Goal: Task Accomplishment & Management: Manage account settings

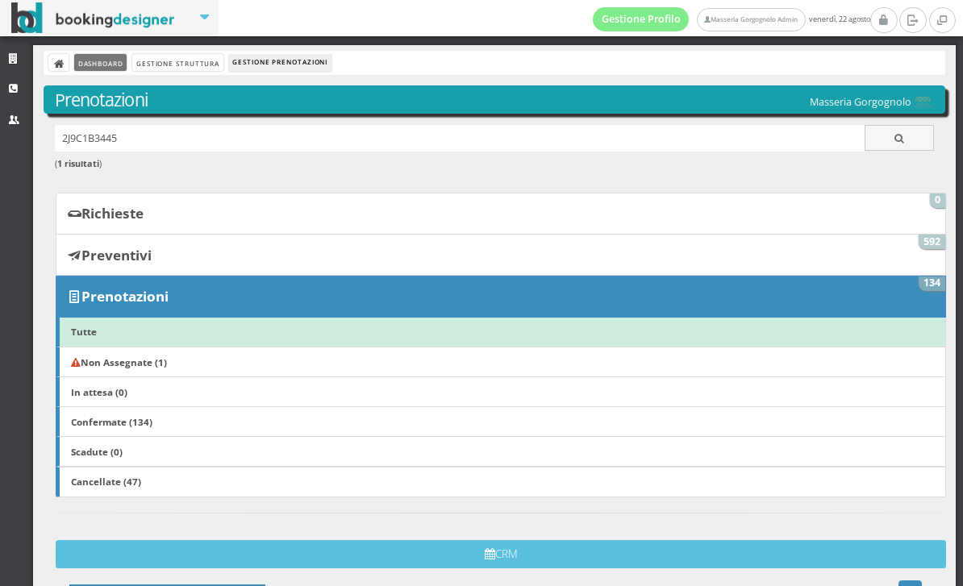
click at [91, 69] on link "Dashboard" at bounding box center [100, 62] width 52 height 17
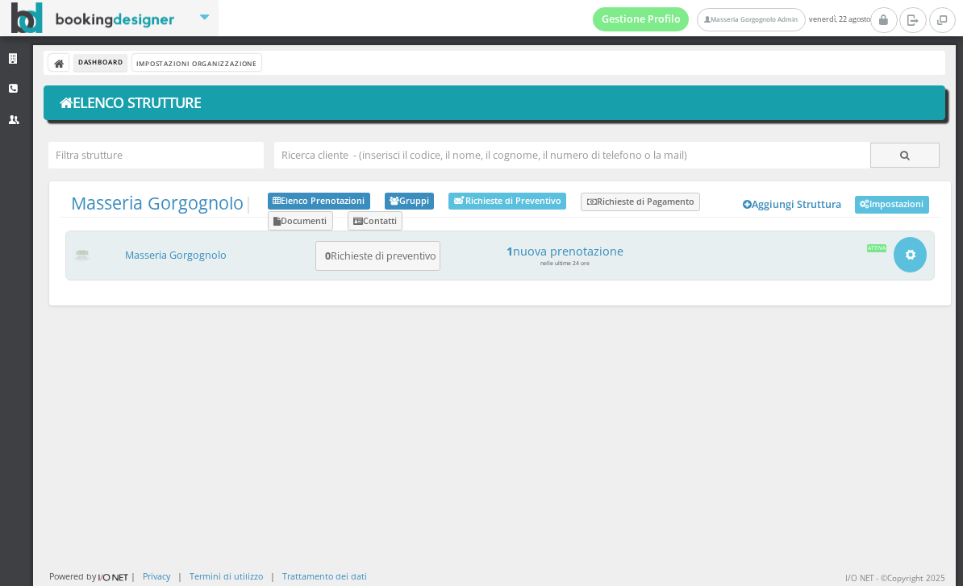
click at [622, 266] on form "1 nuova prenotazione nelle ultime 24 ore" at bounding box center [564, 256] width 239 height 38
click at [626, 247] on h4 "1 nuova prenotazione" at bounding box center [564, 251] width 224 height 14
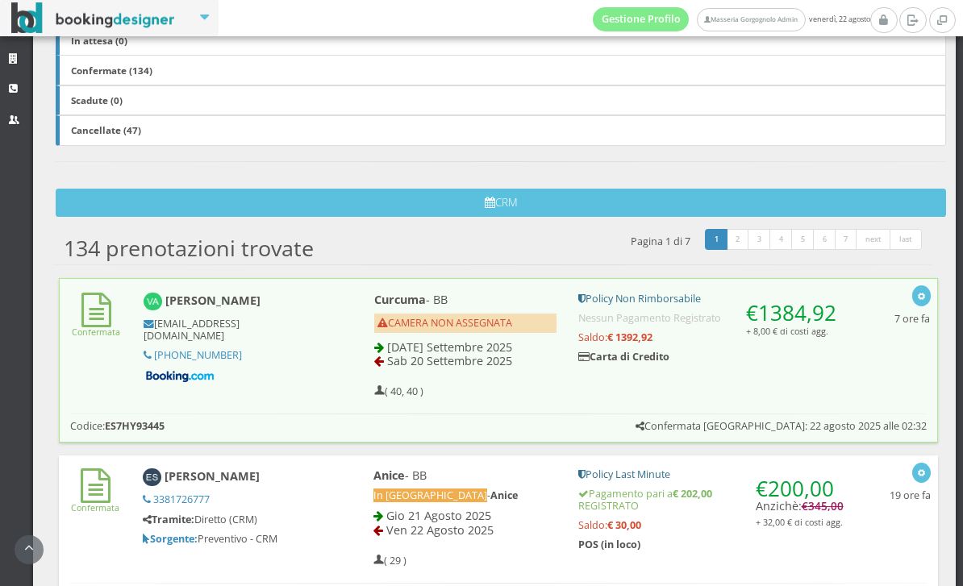
scroll to position [337, 0]
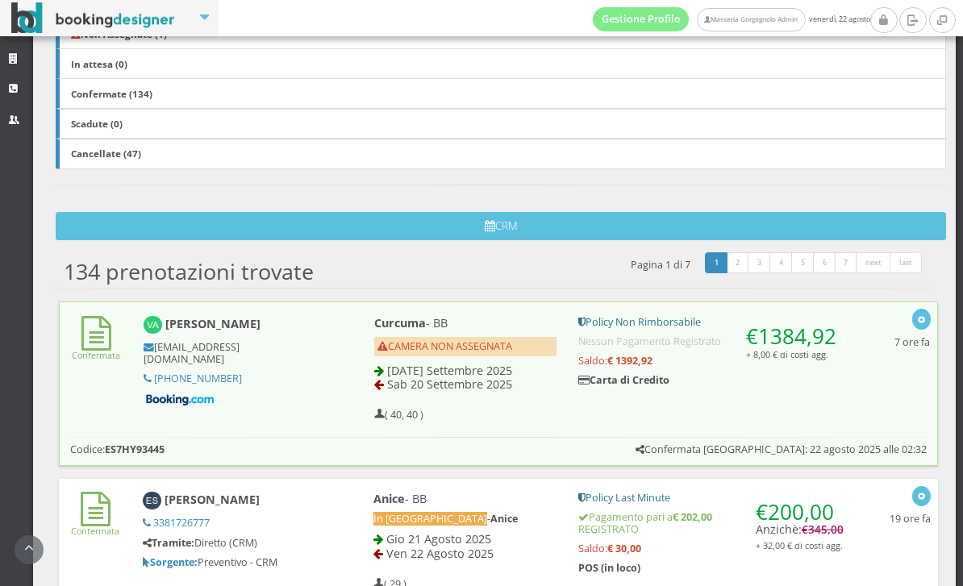
click at [318, 145] on link "Cancellate (47)" at bounding box center [501, 154] width 890 height 31
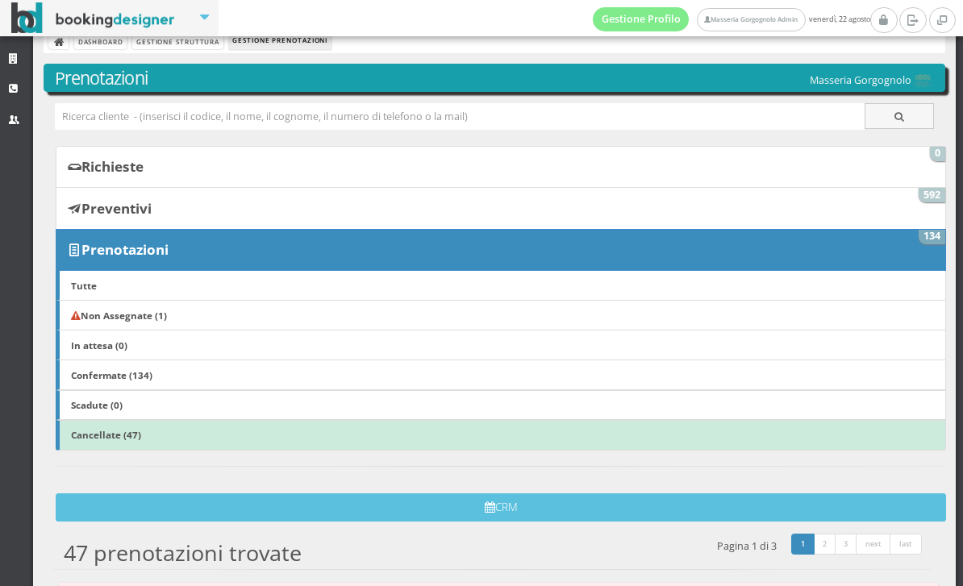
scroll to position [21, 0]
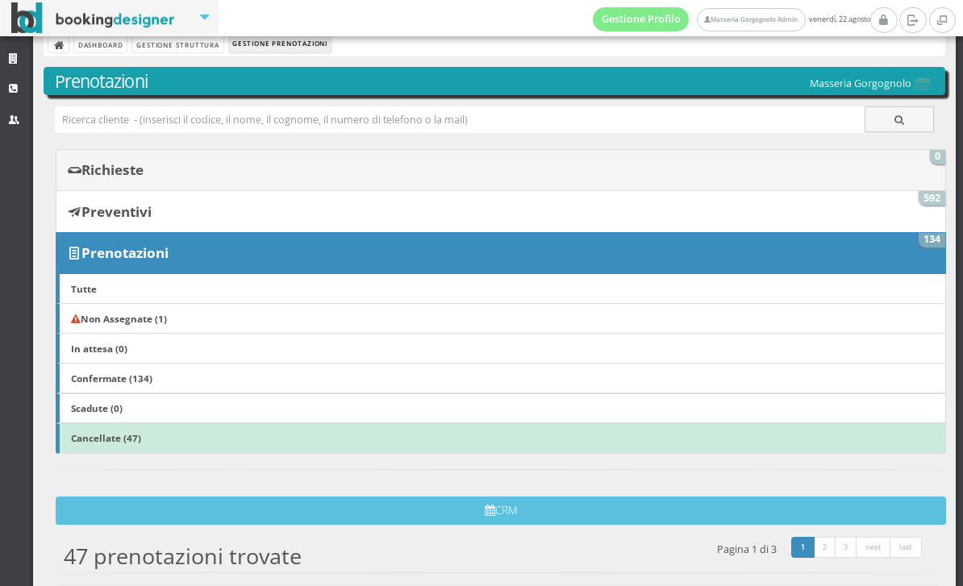
click at [355, 169] on link "Richieste 0" at bounding box center [501, 170] width 890 height 42
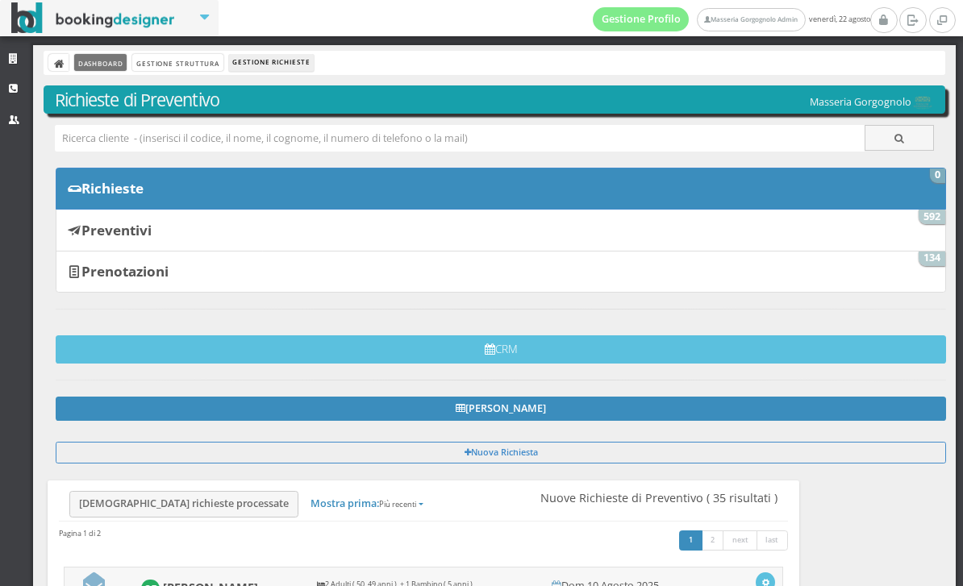
click at [98, 66] on link "Dashboard" at bounding box center [100, 62] width 52 height 17
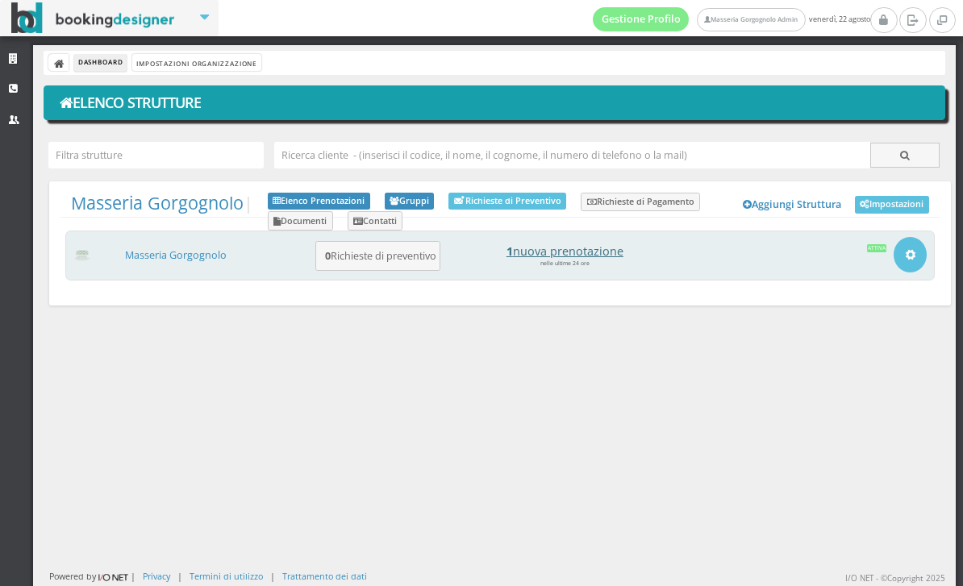
click at [611, 253] on h4 "1 nuova prenotazione" at bounding box center [564, 251] width 224 height 14
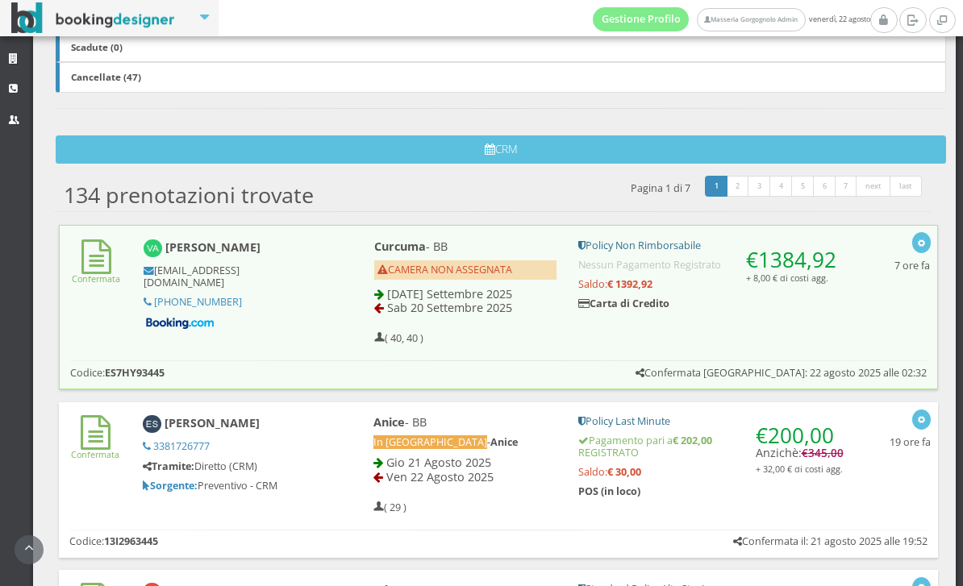
scroll to position [470, 0]
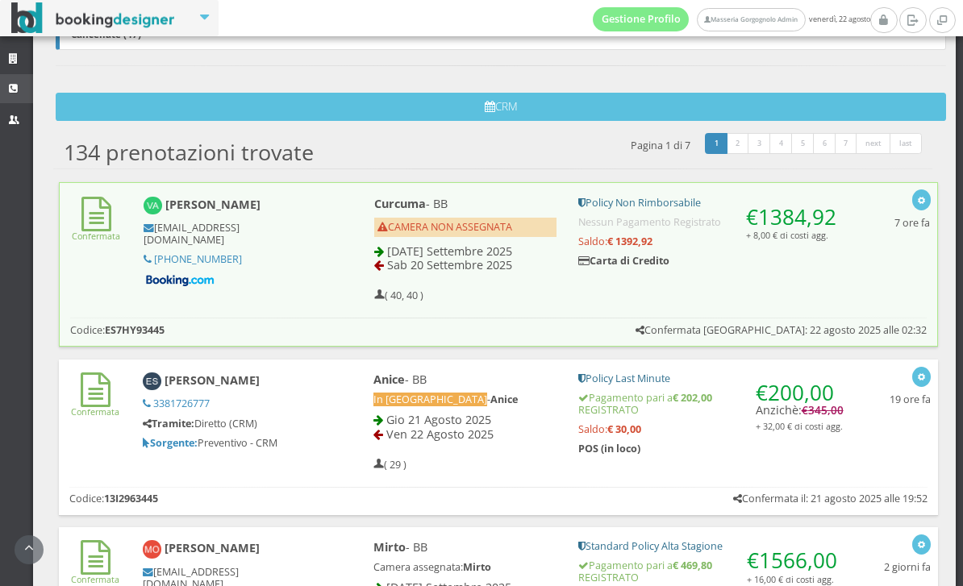
click at [18, 94] on link "CRM" at bounding box center [16, 88] width 33 height 29
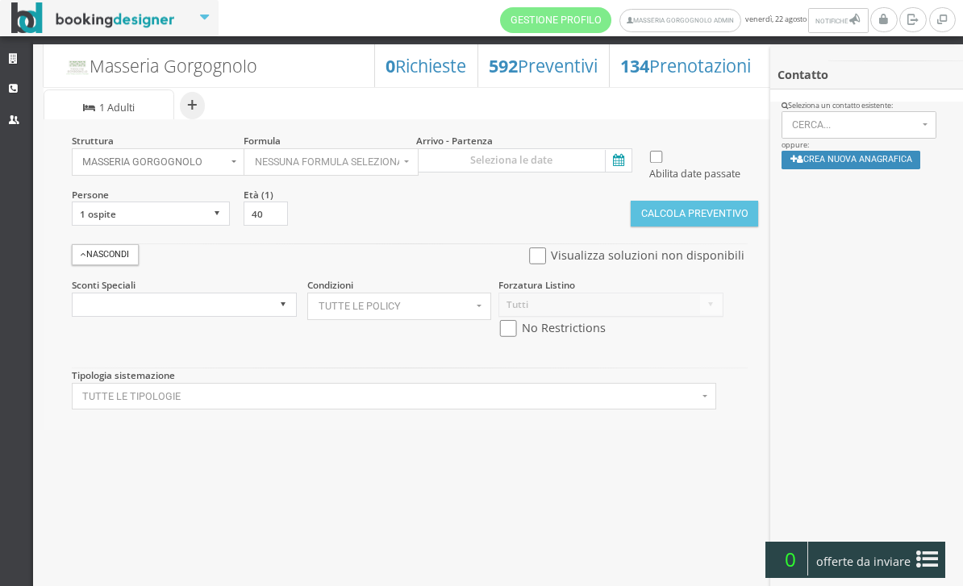
select select
click at [23, 58] on link "Strutture" at bounding box center [16, 59] width 33 height 29
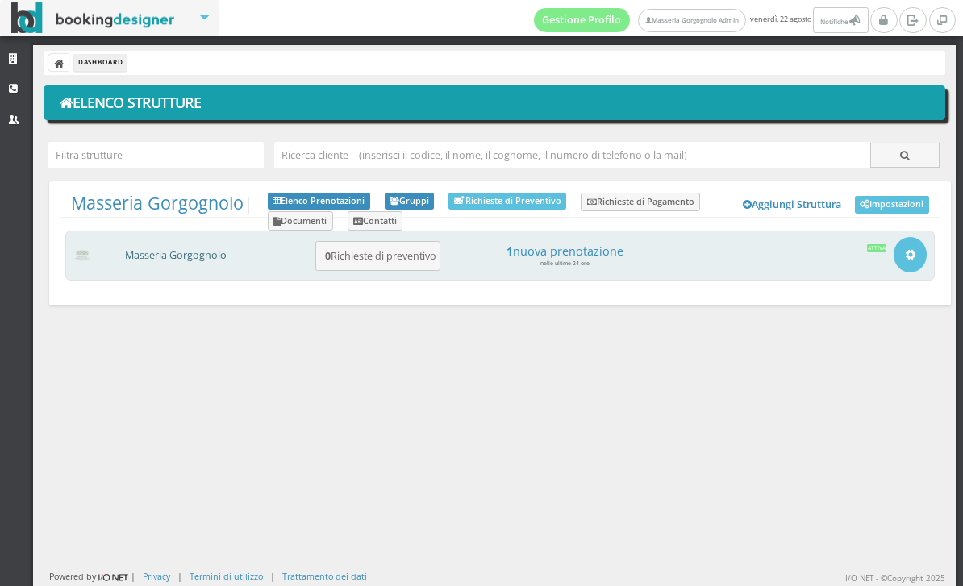
click at [198, 261] on link "Masseria Gorgognolo" at bounding box center [176, 255] width 102 height 14
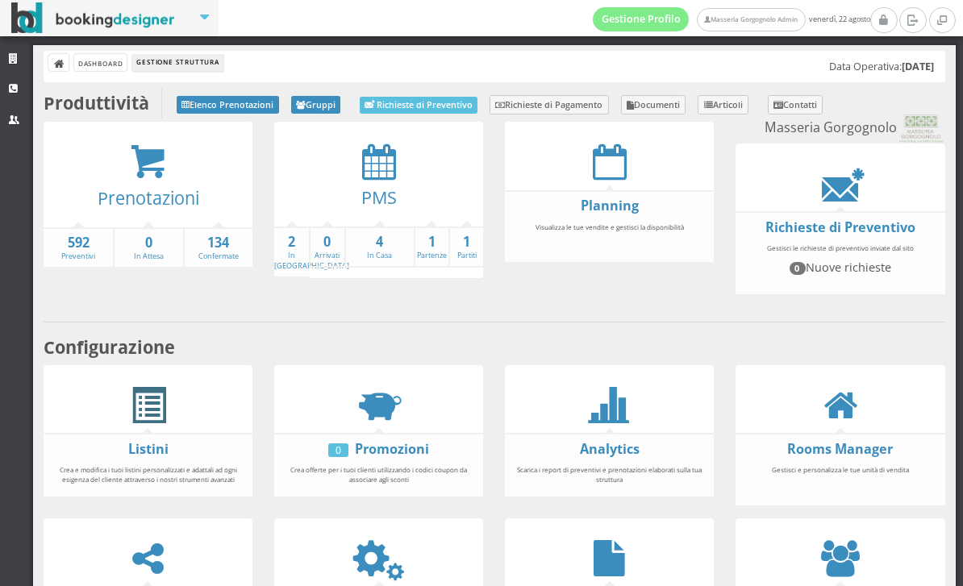
click at [146, 424] on span at bounding box center [148, 406] width 36 height 36
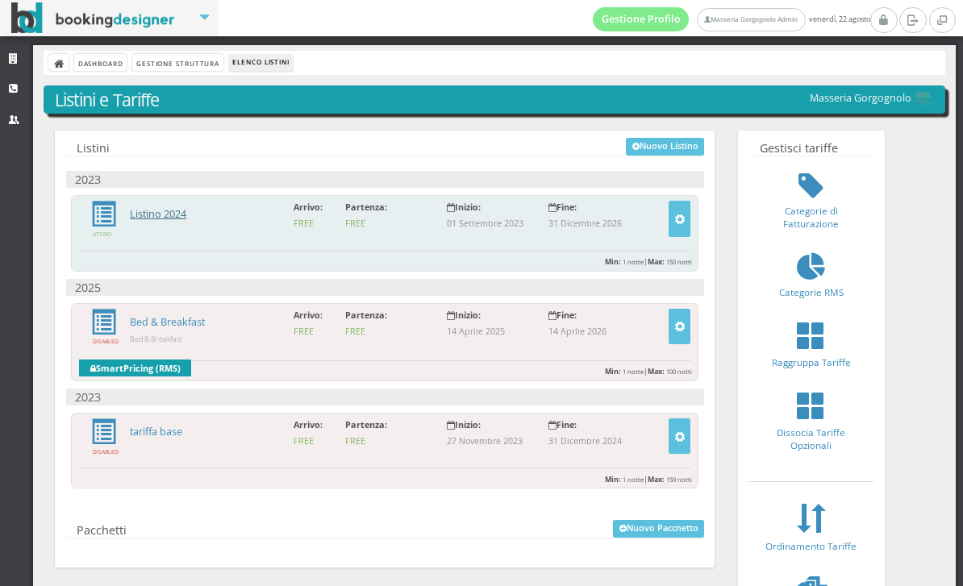
click at [168, 214] on link "Listino 2024" at bounding box center [158, 214] width 56 height 14
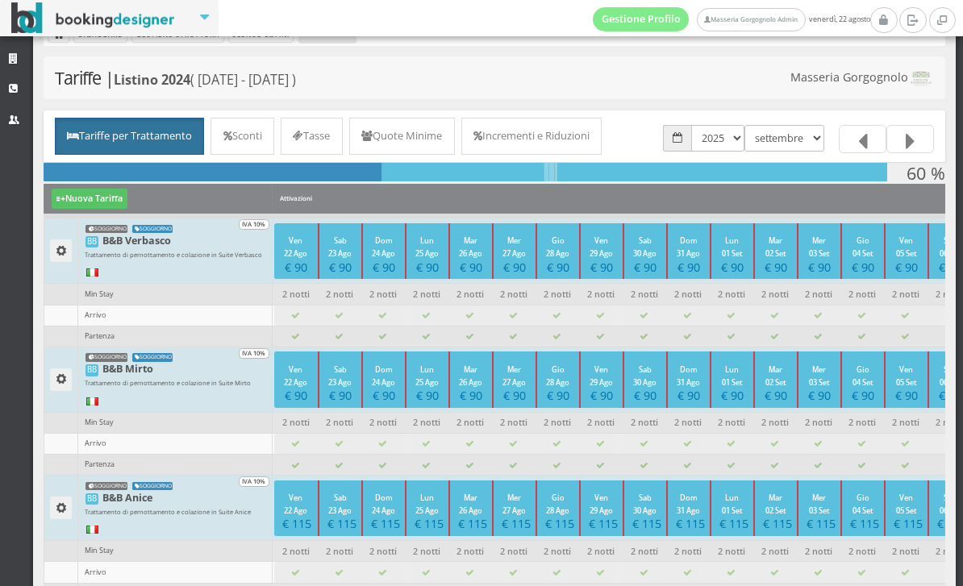
scroll to position [33, 0]
click at [602, 133] on link "Incrementi e Riduzioni" at bounding box center [531, 136] width 141 height 37
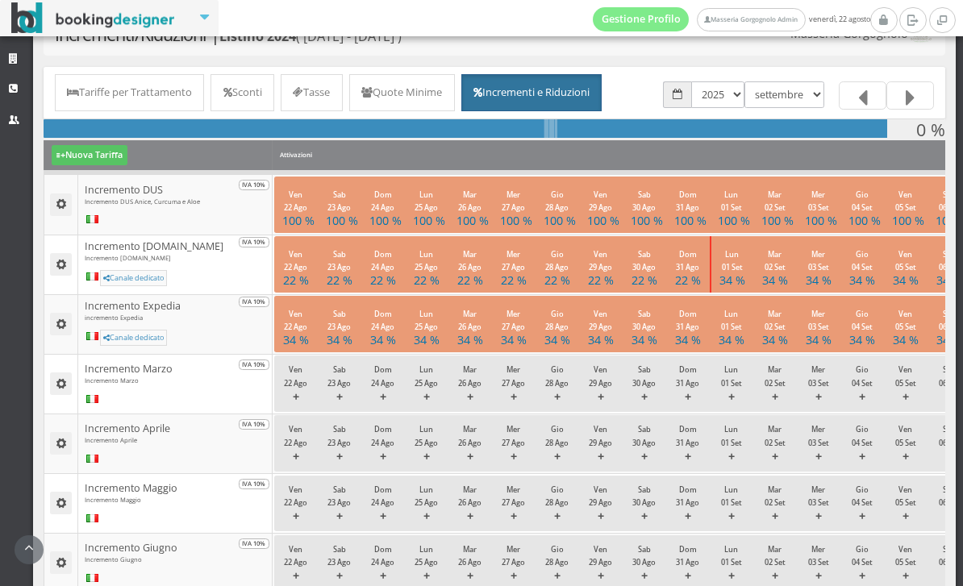
scroll to position [77, 0]
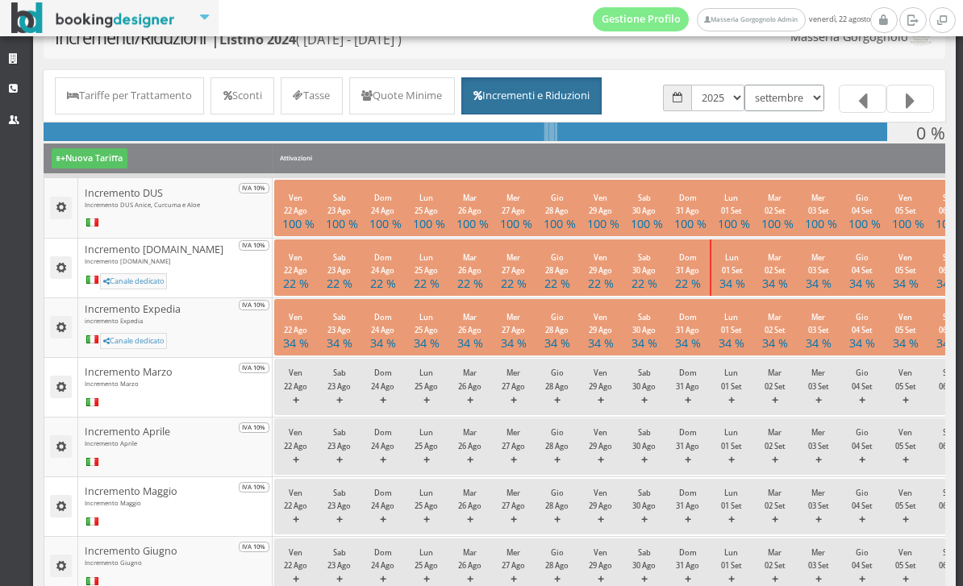
click at [801, 87] on select "gennaio febbraio marzo aprile maggio giugno luglio agosto settembre ottobre nov…" at bounding box center [784, 98] width 80 height 27
select select "1759269600"
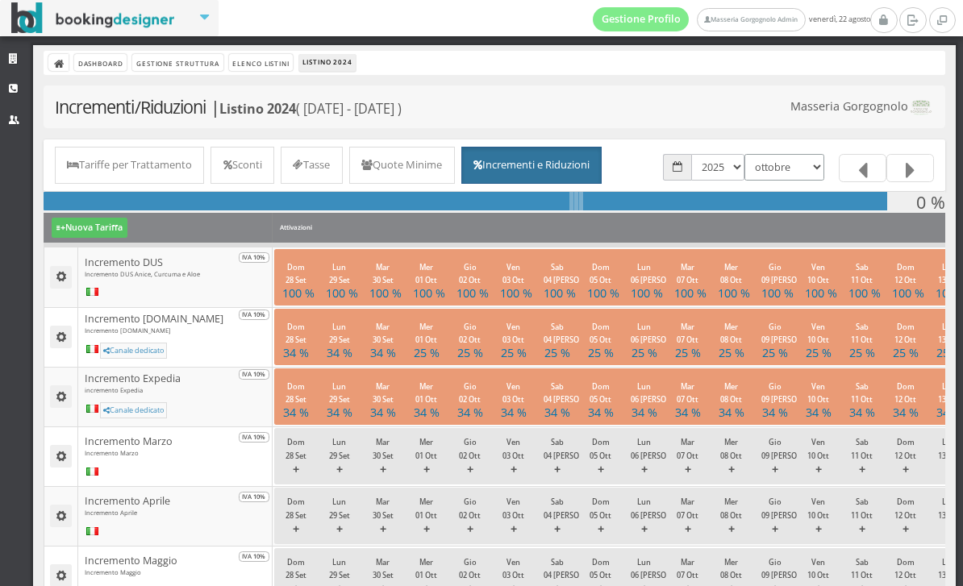
click at [804, 173] on select "gennaio febbraio marzo aprile maggio giugno luglio agosto settembre ottobre nov…" at bounding box center [784, 167] width 80 height 27
click at [733, 155] on select "2023 2024 2025 2026" at bounding box center [717, 167] width 53 height 27
click at [723, 163] on select "2023 2024 2025 2026" at bounding box center [717, 167] width 53 height 27
select select "1767222000"
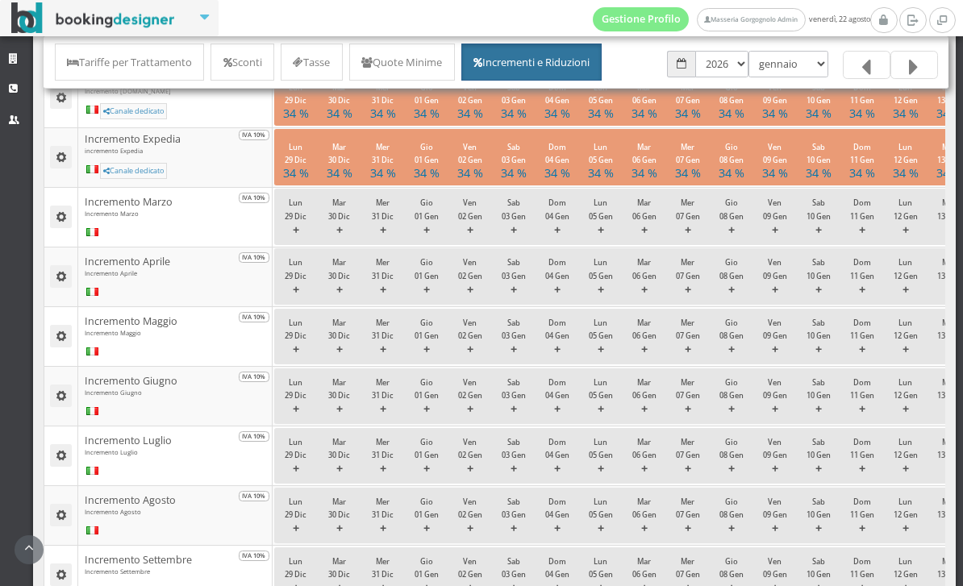
scroll to position [264, 0]
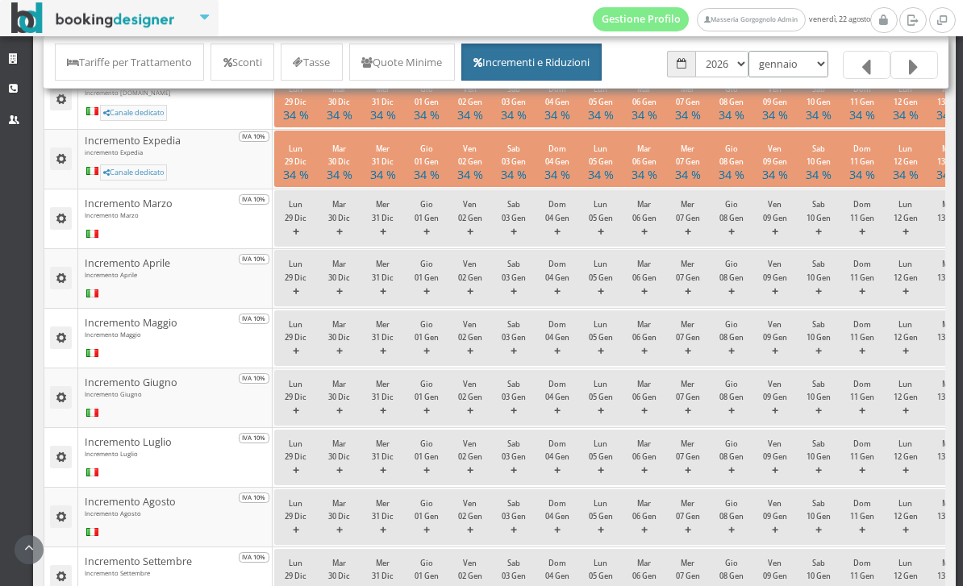
click at [789, 63] on select "gennaio febbraio marzo aprile maggio giugno luglio agosto settembre ottobre nov…" at bounding box center [788, 64] width 80 height 27
select select "1790805600"
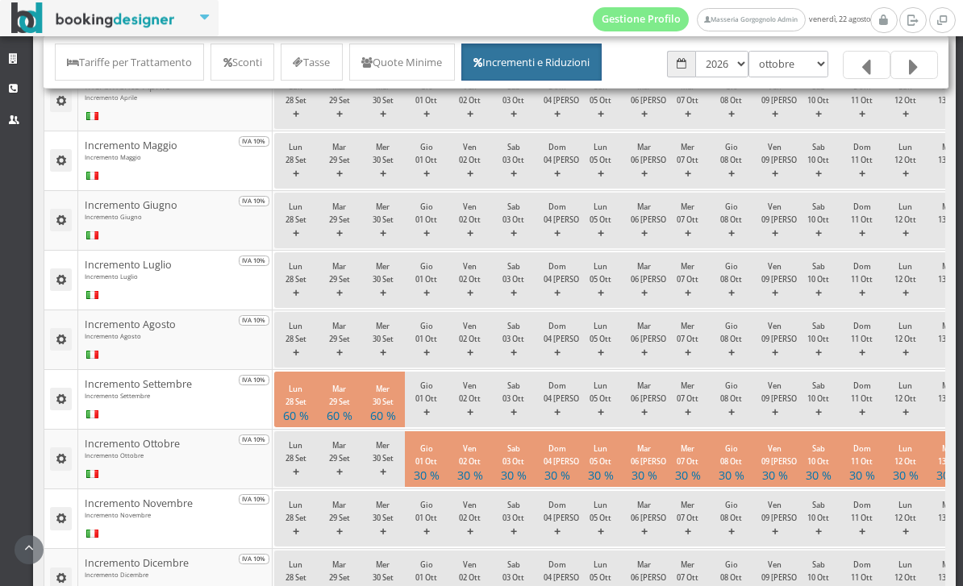
scroll to position [461, 0]
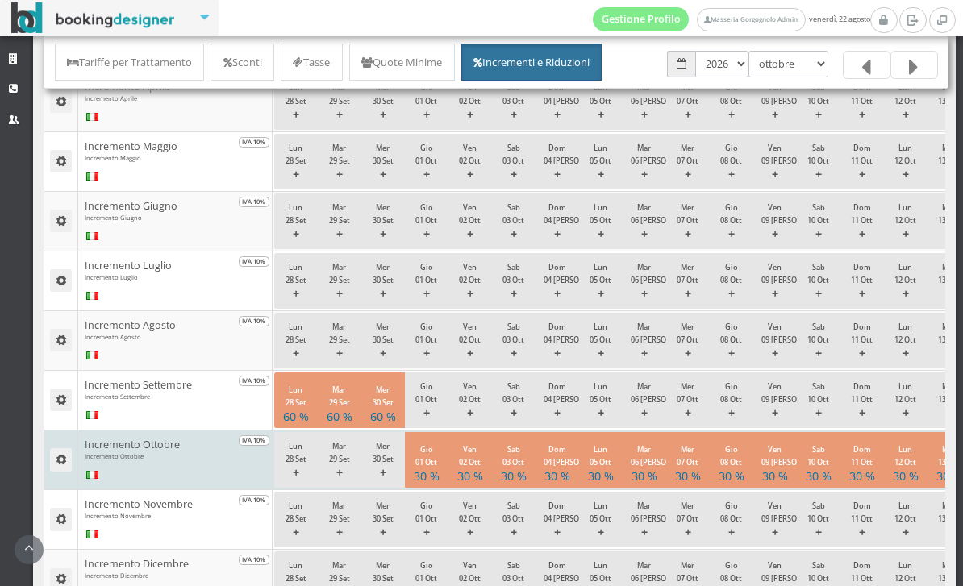
click at [485, 488] on button "Ven 02 [PERSON_NAME] 30 %" at bounding box center [470, 460] width 44 height 56
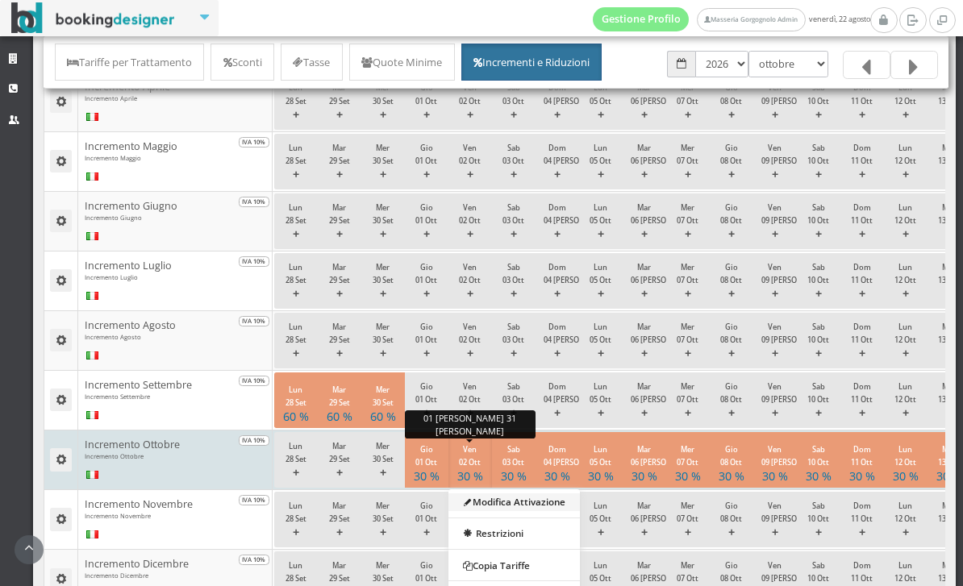
click at [555, 510] on link "Modifica Attivazione" at bounding box center [513, 502] width 131 height 18
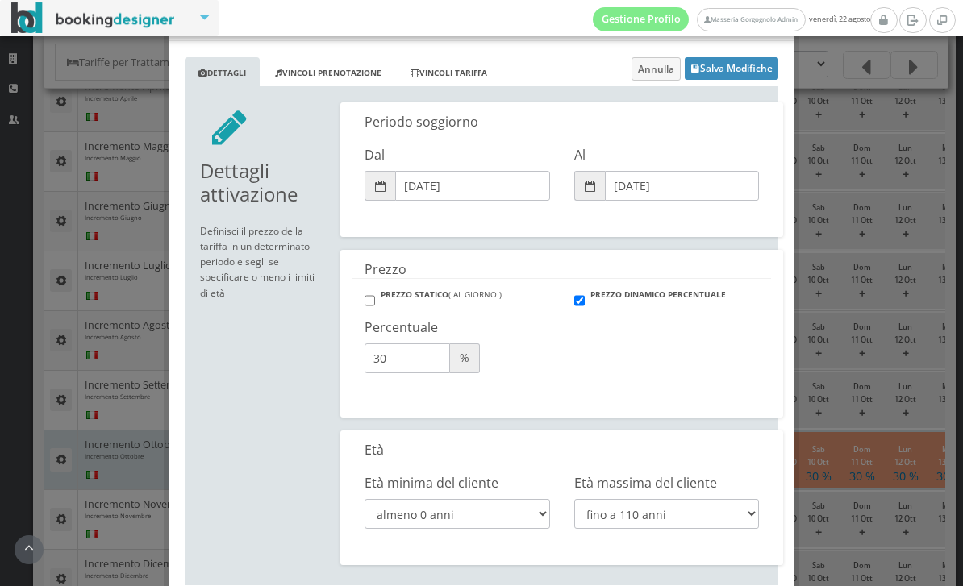
scroll to position [81, 0]
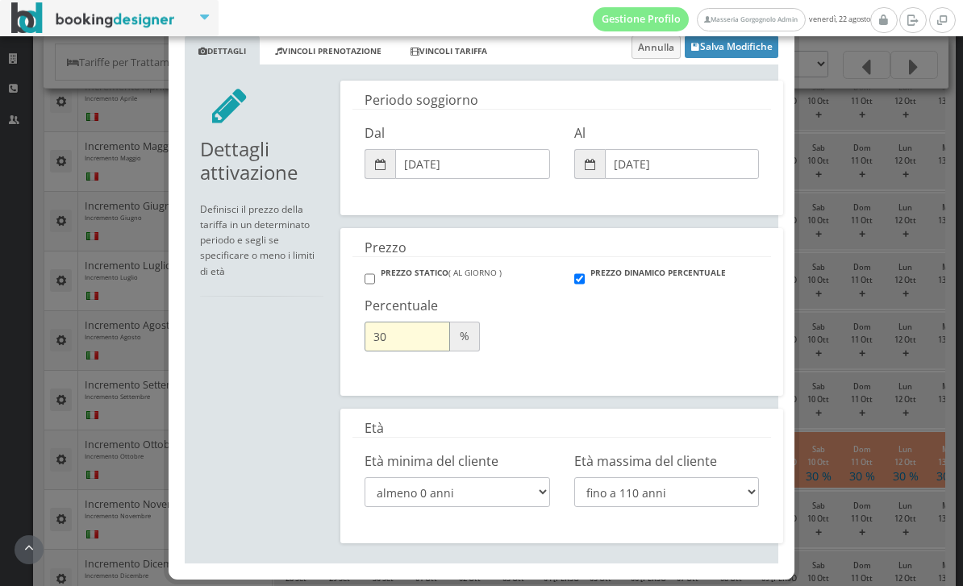
click at [406, 349] on input "30" at bounding box center [406, 337] width 85 height 30
type input "3"
type input "40"
click at [745, 51] on button "Salva Modifiche" at bounding box center [732, 46] width 94 height 23
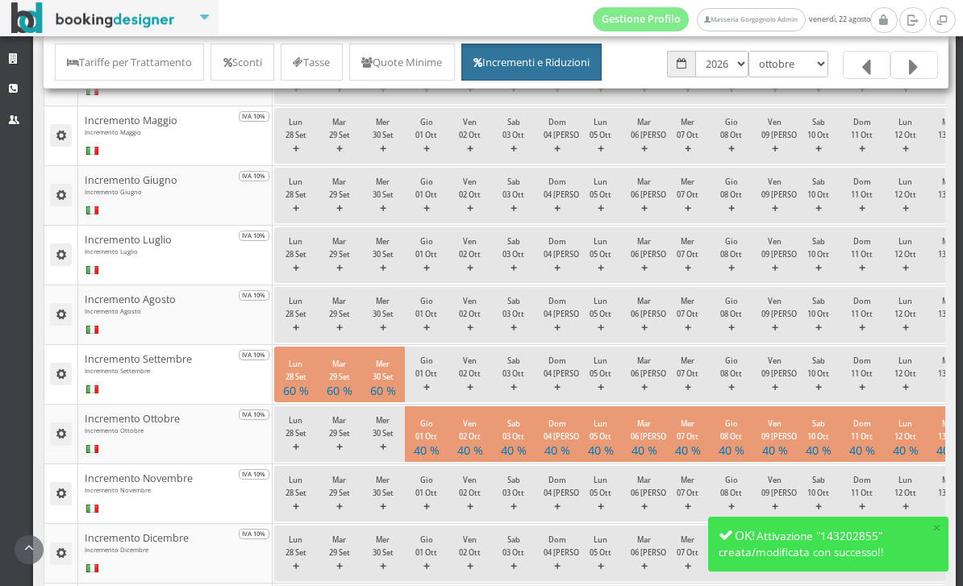
scroll to position [497, 0]
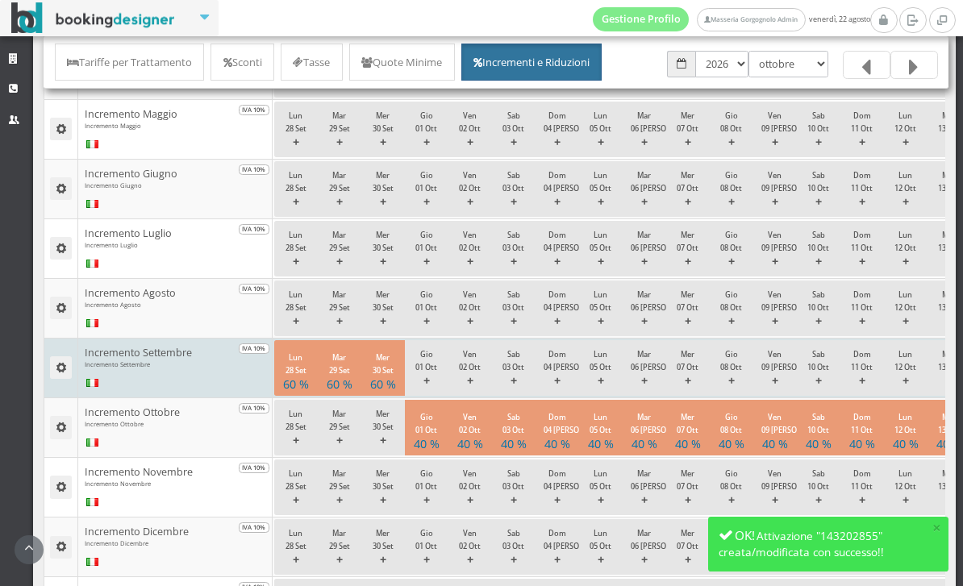
click at [389, 391] on h4 "60 %" at bounding box center [382, 384] width 26 height 14
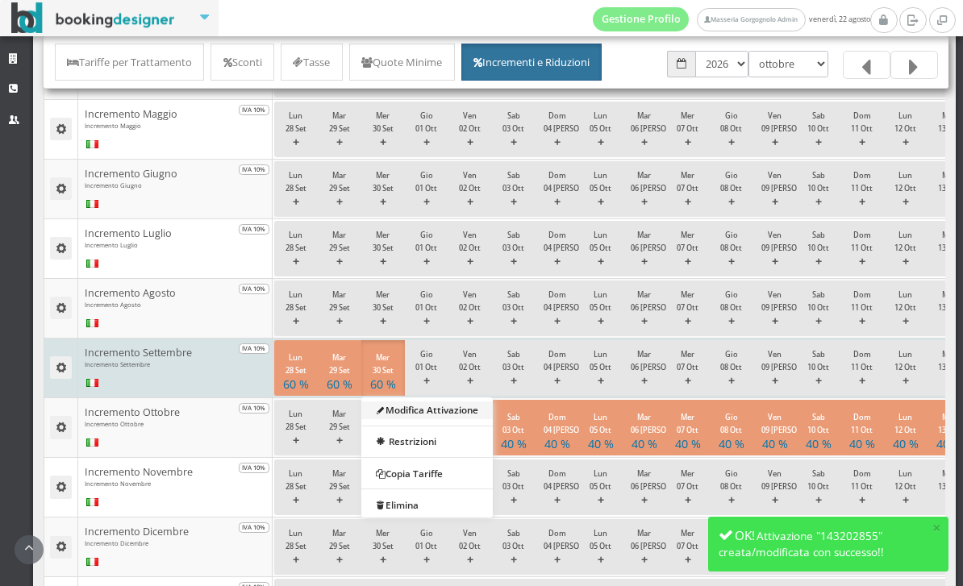
click at [478, 418] on link "Modifica Attivazione" at bounding box center [426, 410] width 131 height 18
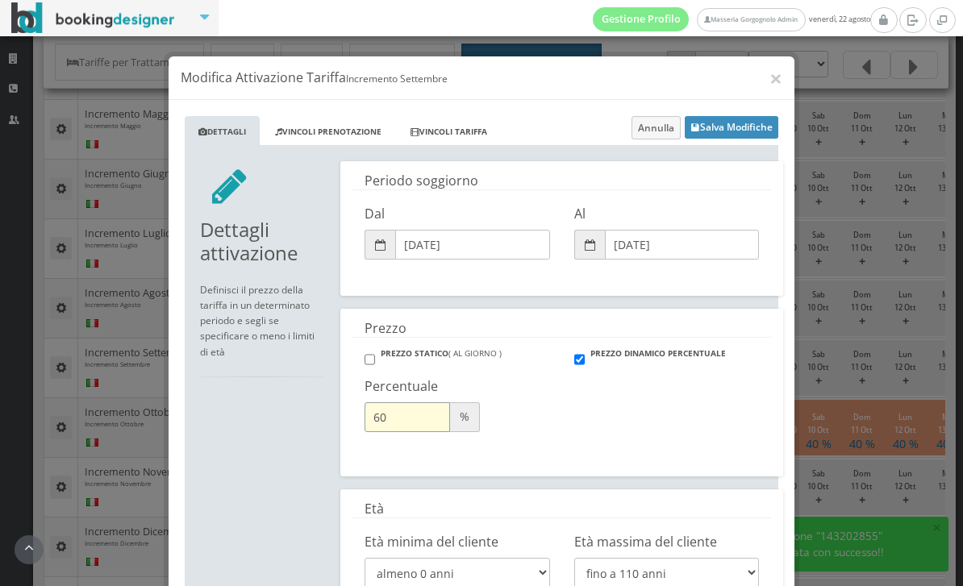
click at [427, 419] on input "60" at bounding box center [406, 417] width 85 height 30
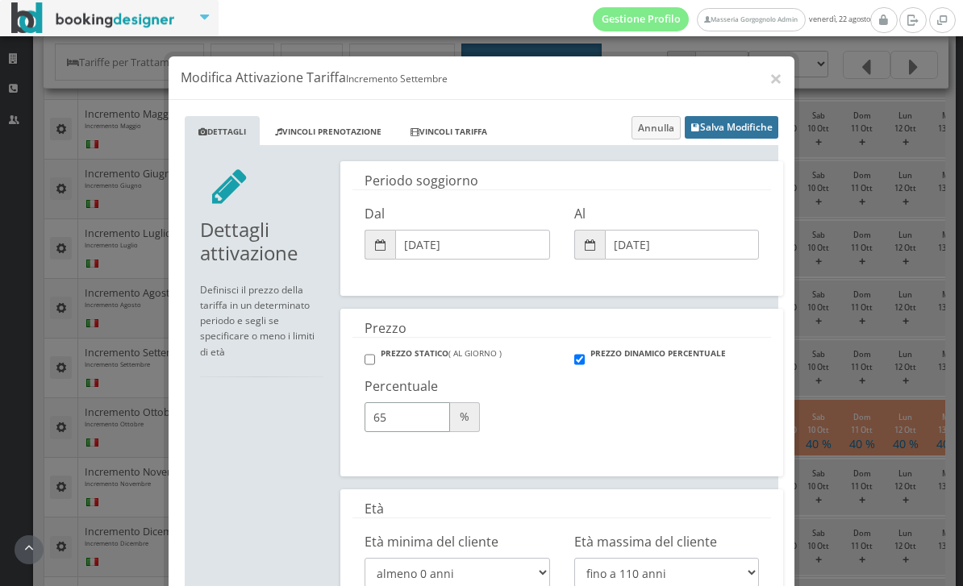
type input "65"
click at [750, 133] on button "Salva Modifiche" at bounding box center [732, 127] width 94 height 23
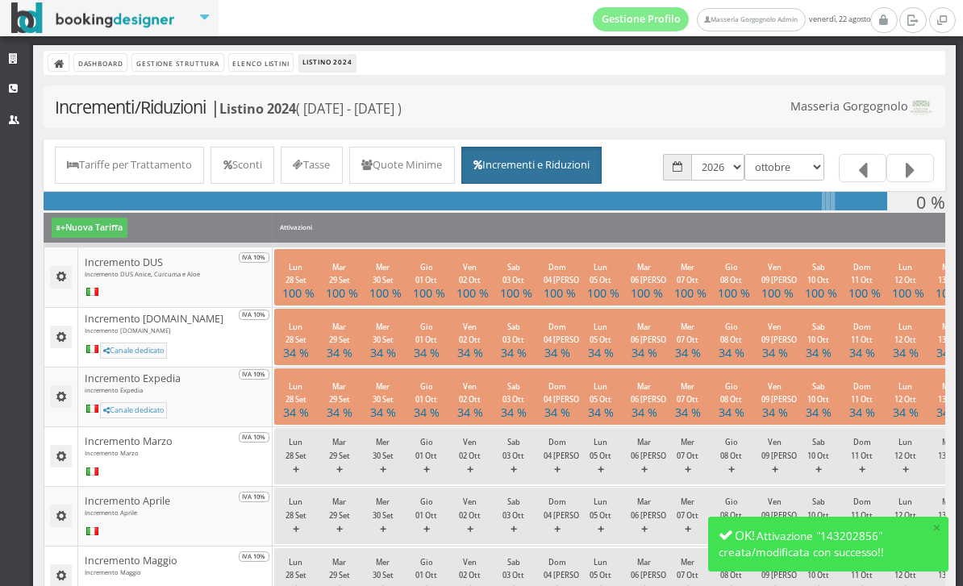
select select "1785535200"
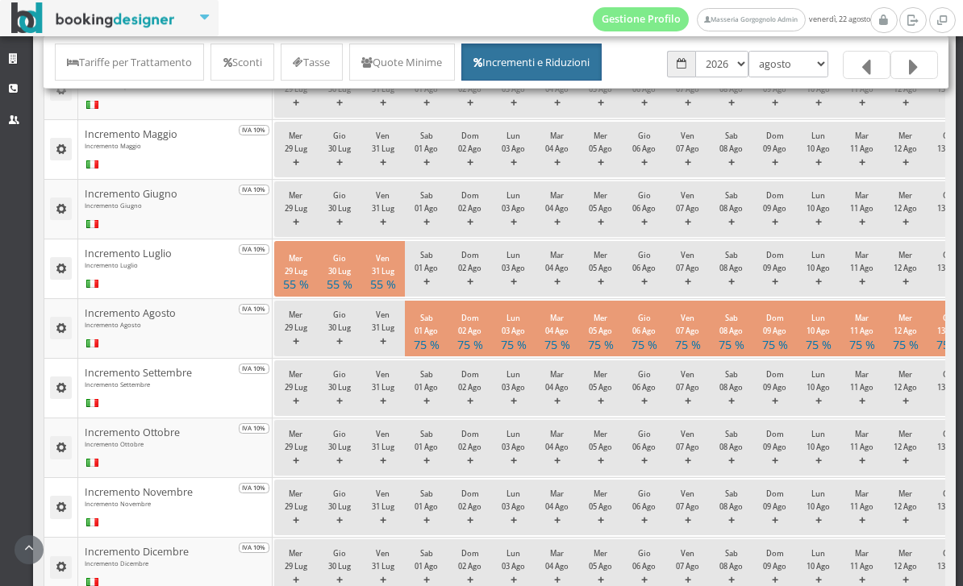
scroll to position [485, 0]
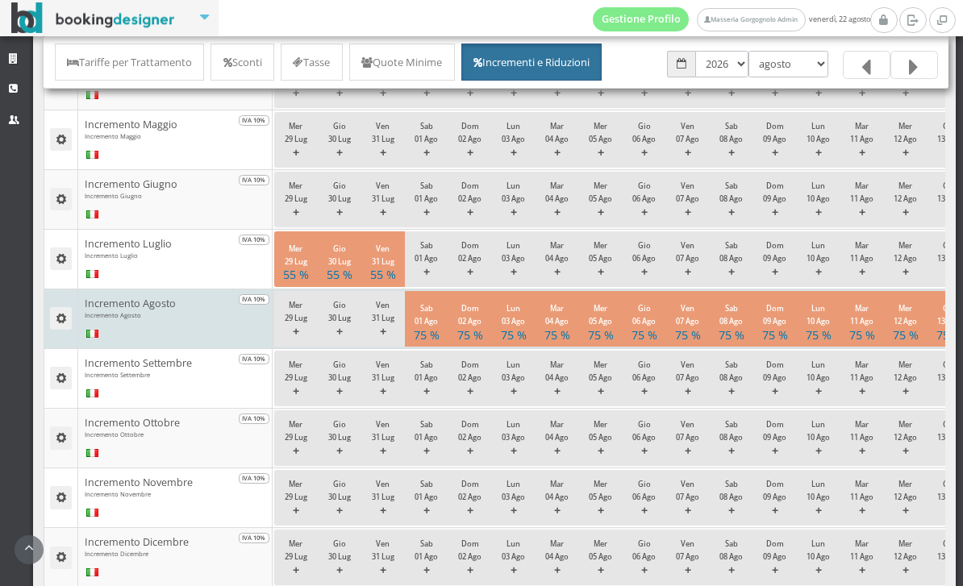
click at [712, 347] on button "Sab 08 Ago 75 %" at bounding box center [732, 319] width 44 height 56
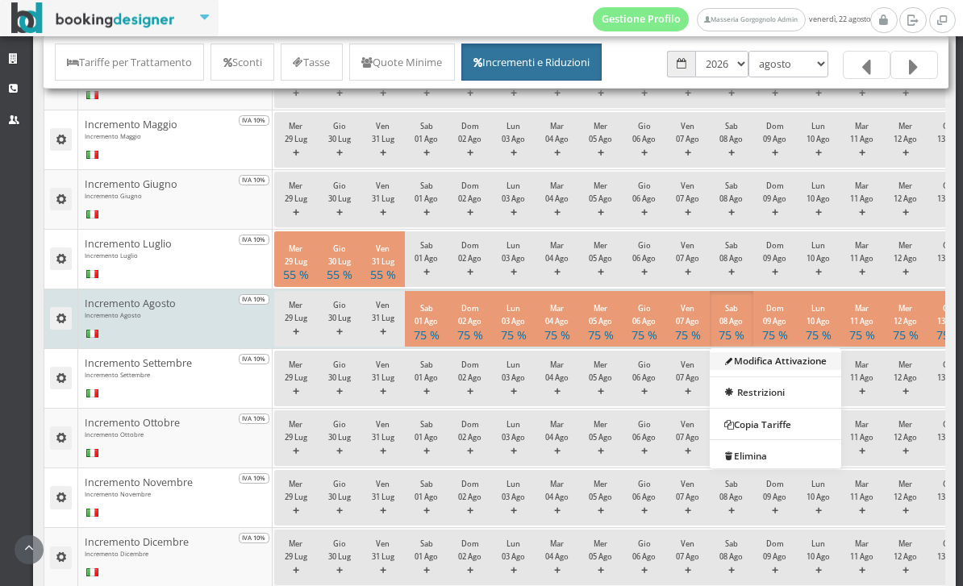
click at [797, 369] on link "Modifica Attivazione" at bounding box center [775, 361] width 131 height 18
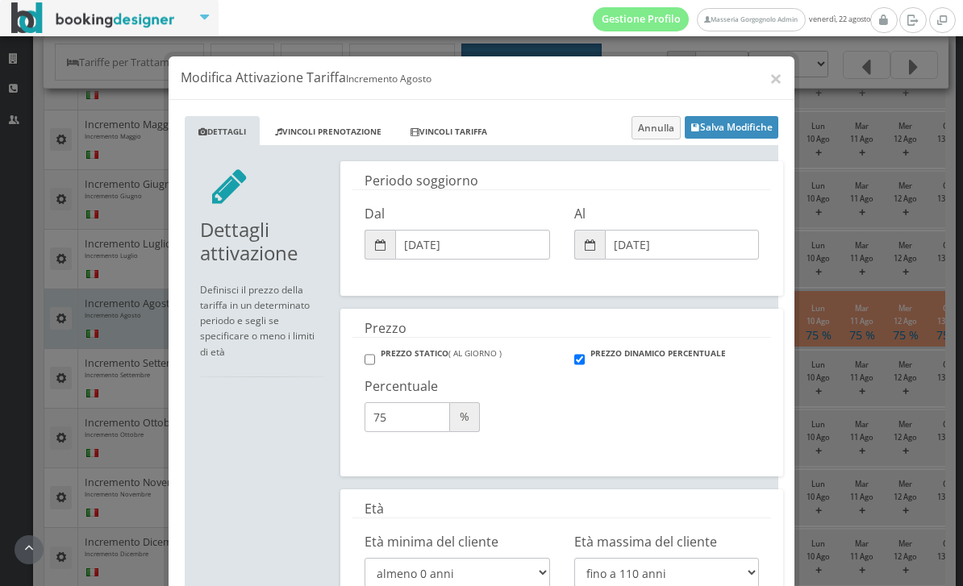
scroll to position [48, 0]
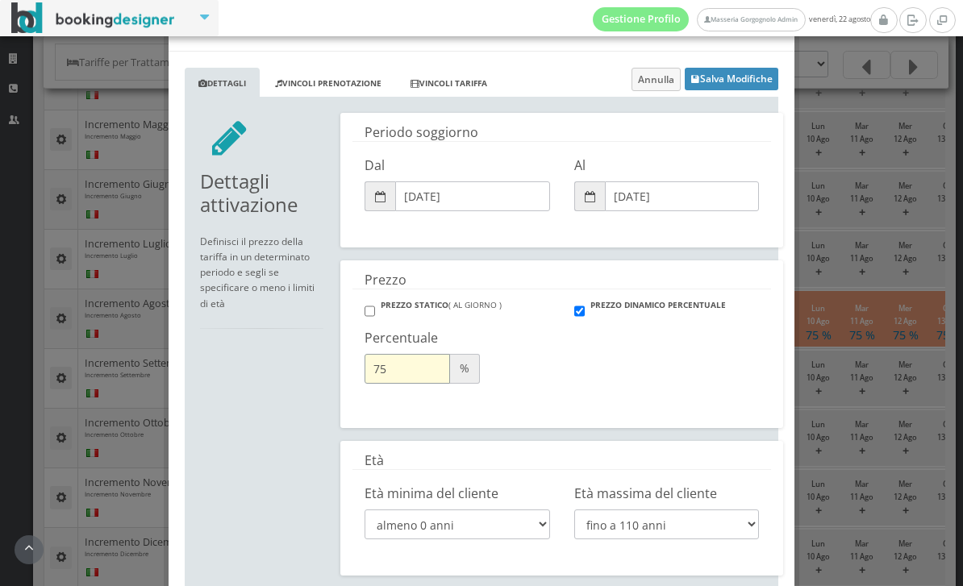
click at [418, 375] on input "75" at bounding box center [406, 369] width 85 height 30
type input "7"
type input "85"
click at [750, 72] on button "Salva Modifiche" at bounding box center [732, 79] width 94 height 23
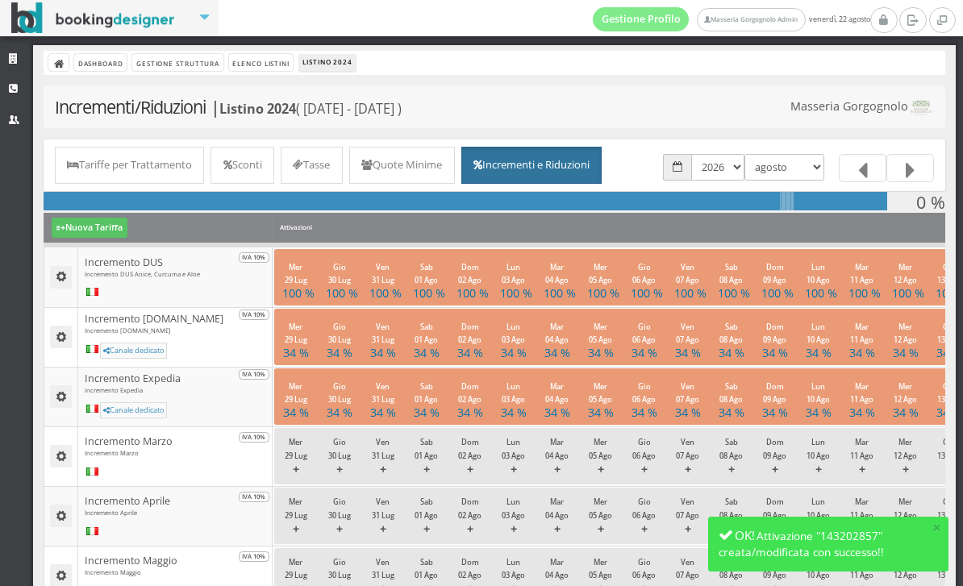
select select "1782856800"
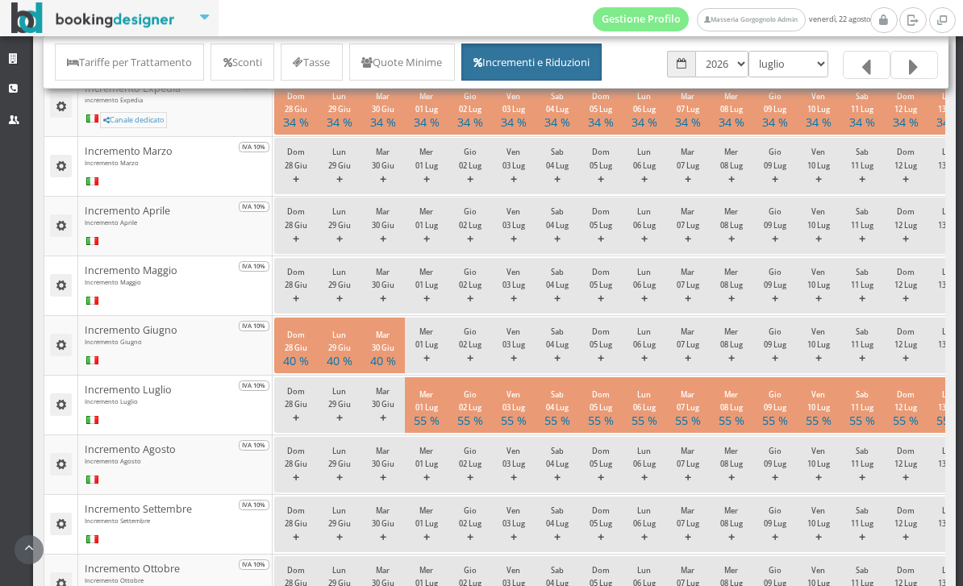
scroll to position [339, 0]
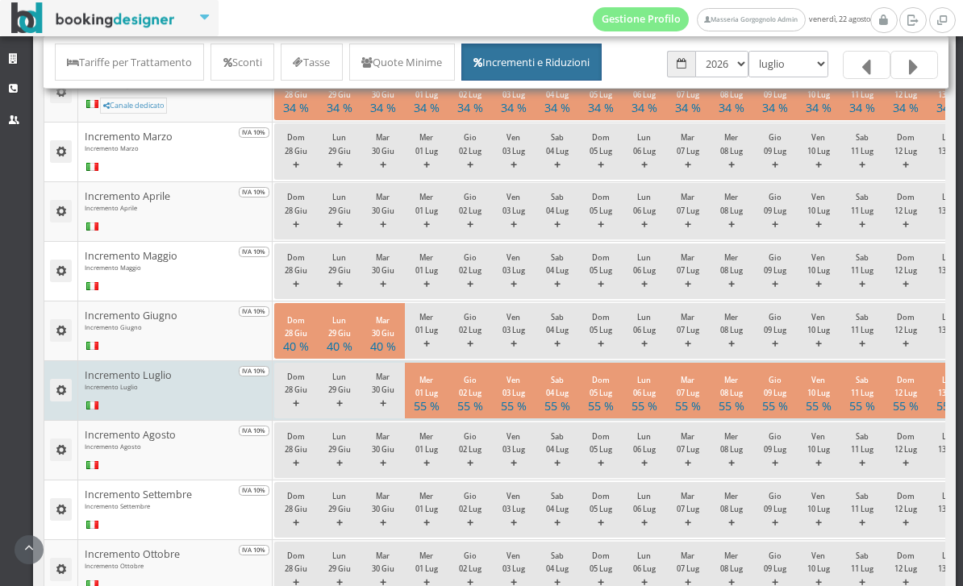
click at [590, 398] on small "Dom 05 Lug" at bounding box center [600, 386] width 23 height 23
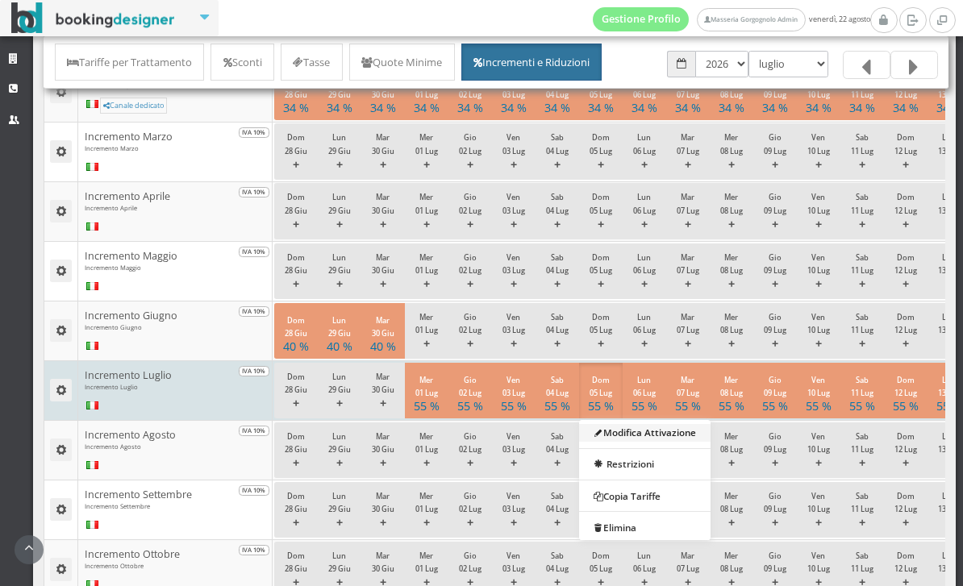
click at [672, 441] on link "Modifica Attivazione" at bounding box center [644, 432] width 131 height 18
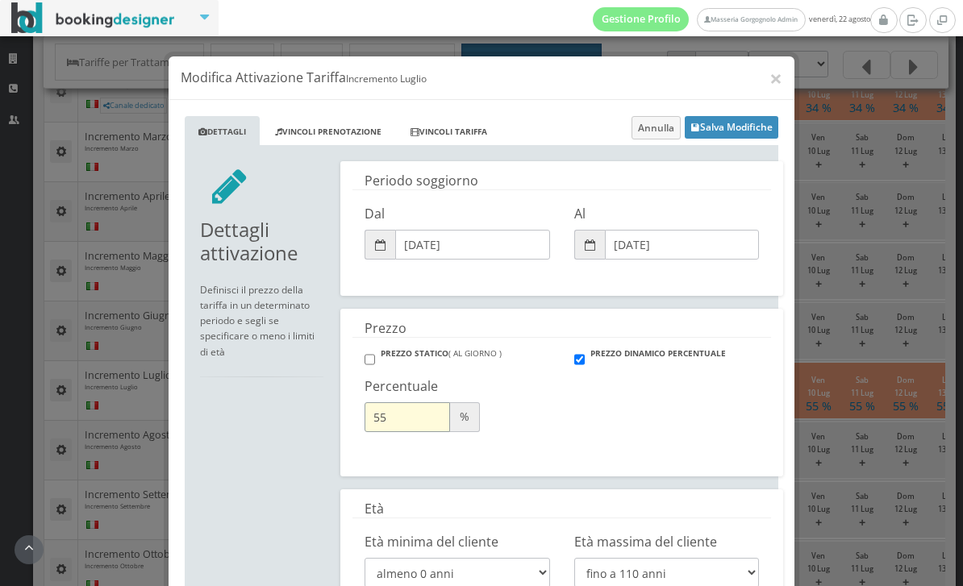
click at [409, 418] on input "55" at bounding box center [406, 417] width 85 height 30
type input "5"
type input "60"
click at [739, 118] on button "Salva Modifiche" at bounding box center [732, 127] width 94 height 23
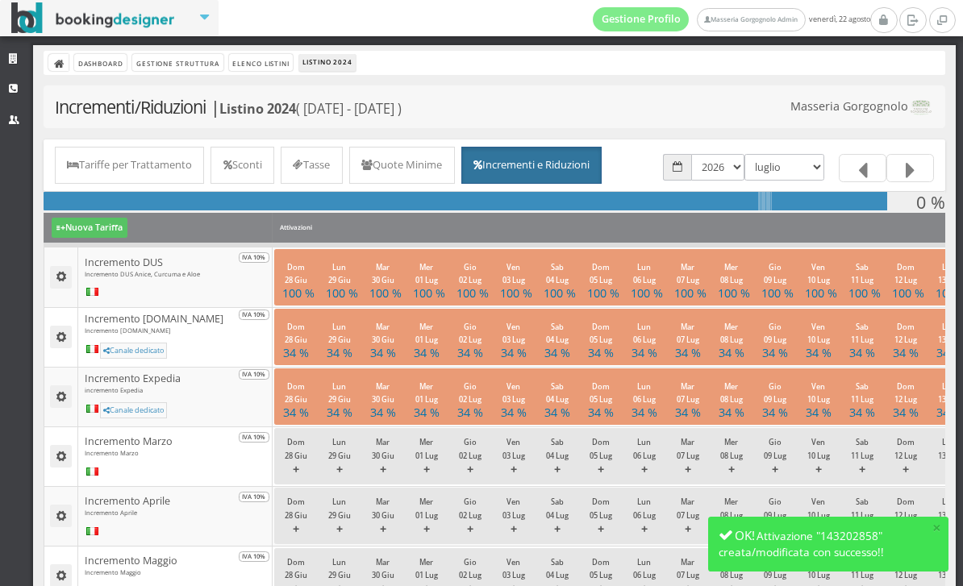
select select "1780264800"
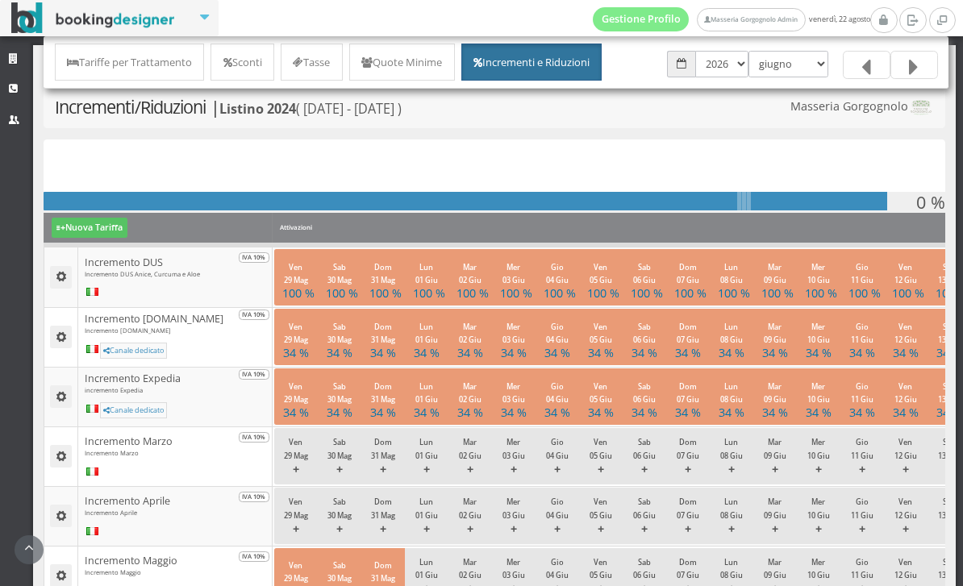
scroll to position [367, 0]
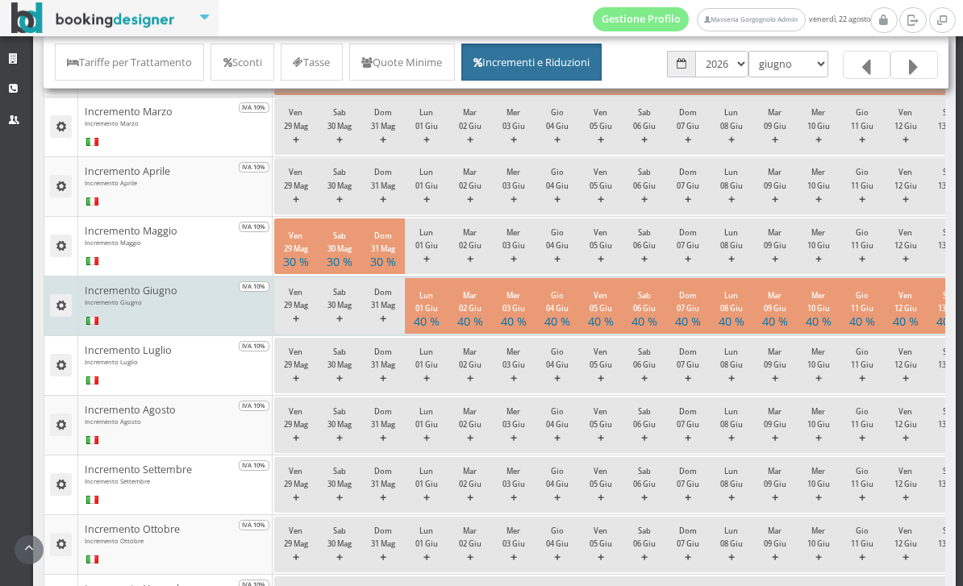
click at [734, 328] on h4 "40 %" at bounding box center [731, 321] width 26 height 14
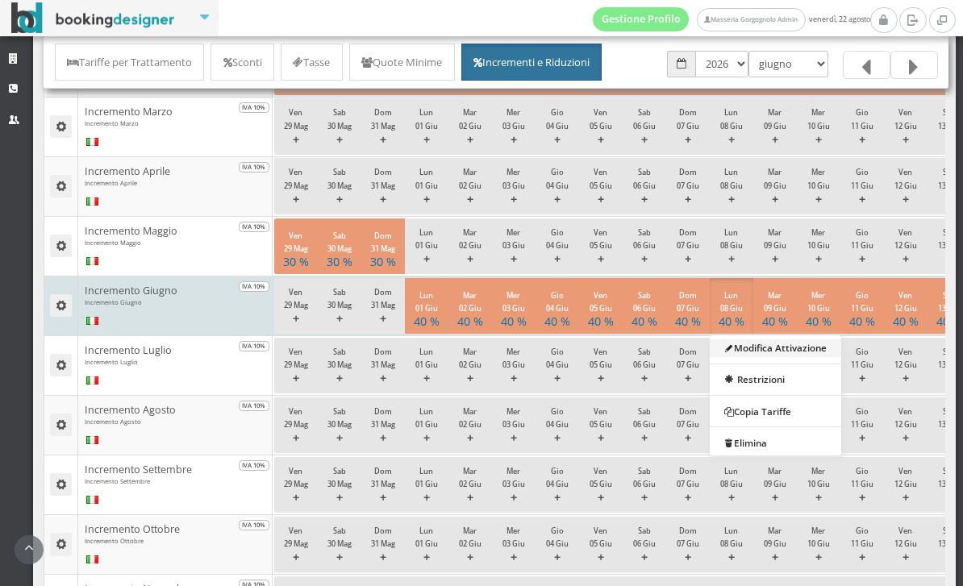
click at [795, 356] on link "Modifica Attivazione" at bounding box center [775, 348] width 131 height 18
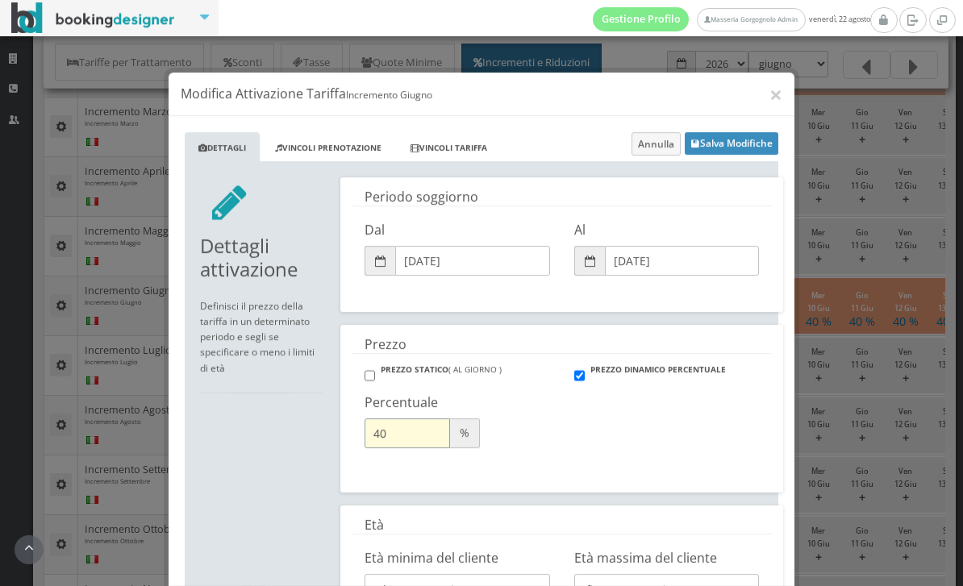
click at [423, 415] on input "40" at bounding box center [406, 417] width 85 height 30
type input "45"
click at [744, 117] on button "Salva Modifiche" at bounding box center [732, 127] width 94 height 23
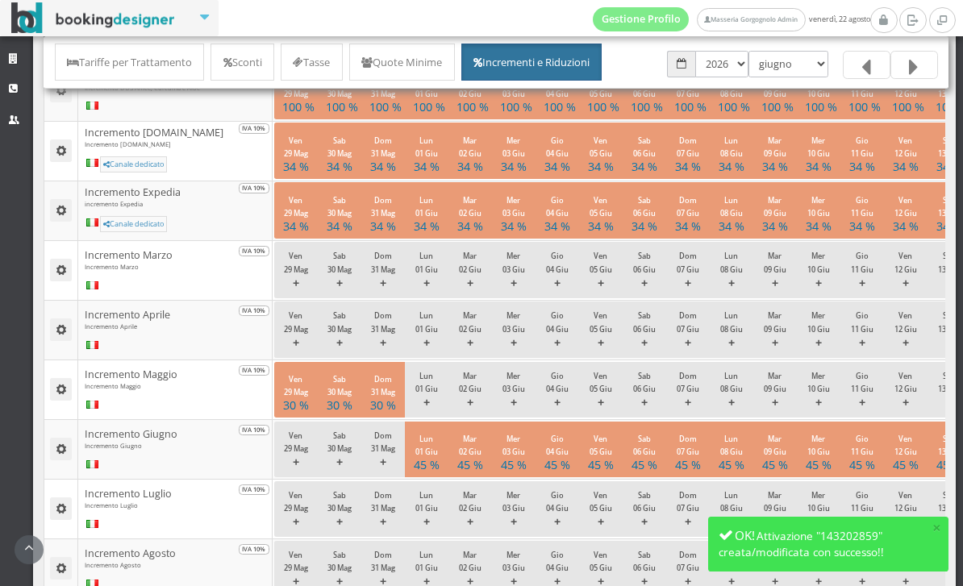
scroll to position [210, 0]
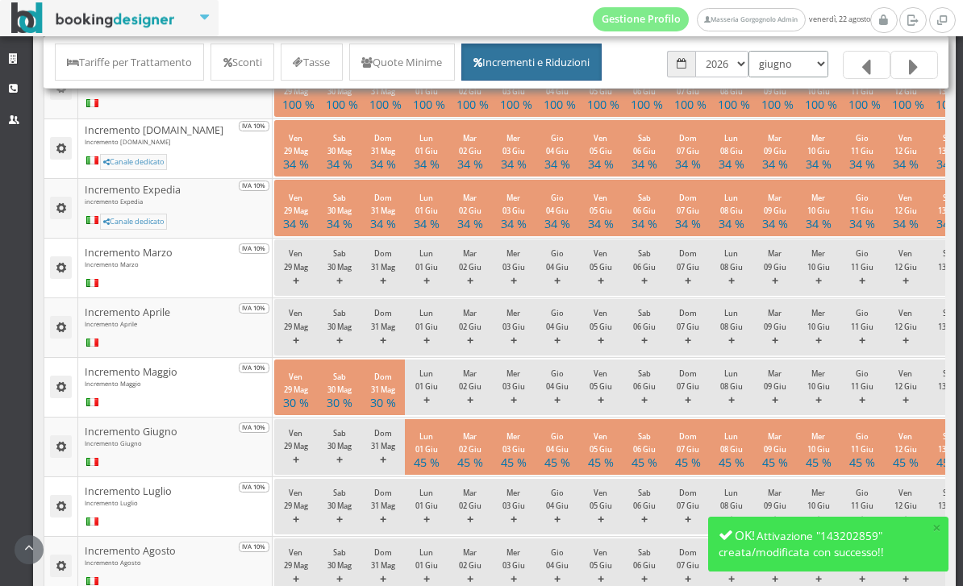
click at [805, 64] on select "gennaio febbraio marzo aprile maggio giugno luglio agosto settembre ottobre nov…" at bounding box center [788, 64] width 80 height 27
select select "1777586400"
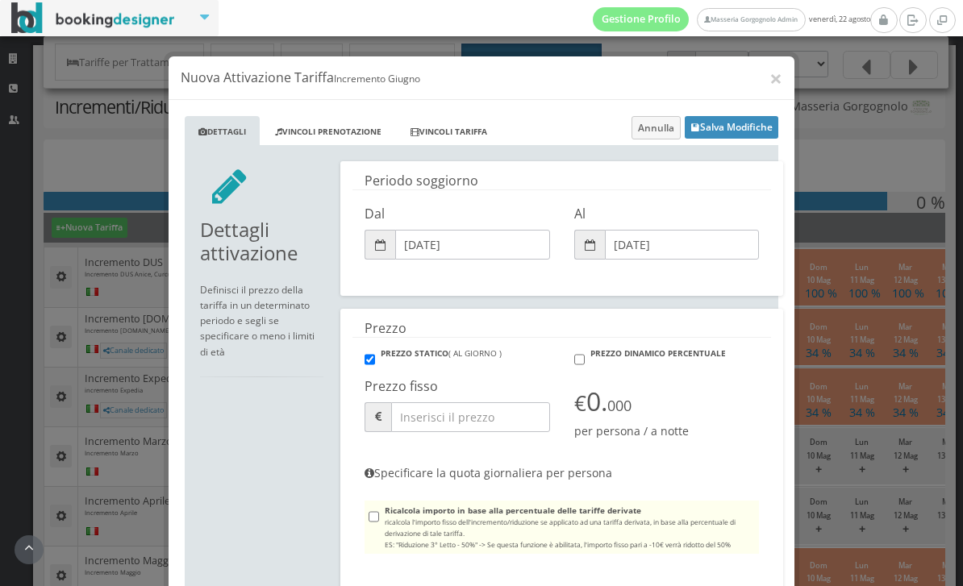
scroll to position [231, 0]
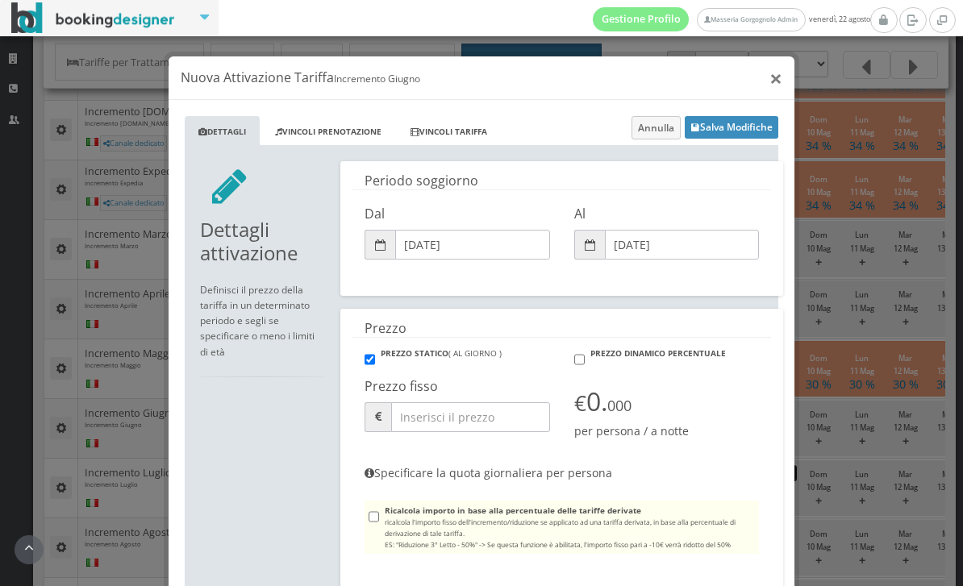
click at [771, 88] on button "×" at bounding box center [775, 78] width 13 height 23
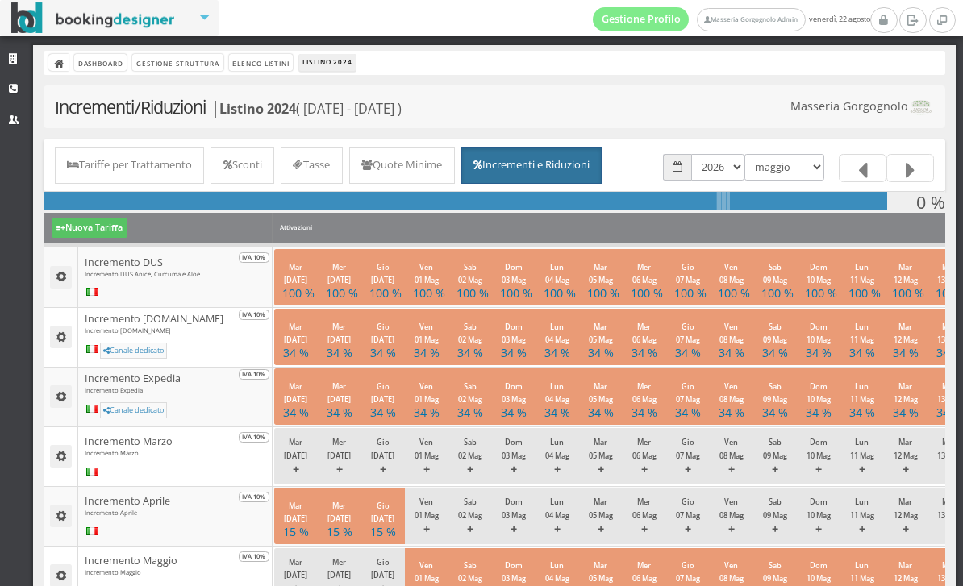
scroll to position [0, 0]
